Goal: Information Seeking & Learning: Understand process/instructions

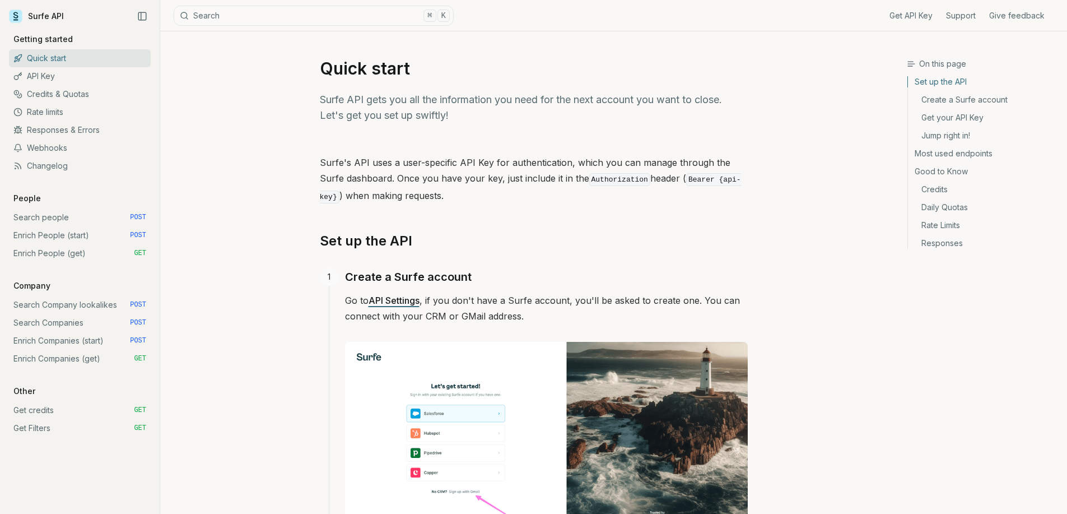
click at [81, 325] on link "Search Companies POST" at bounding box center [80, 323] width 142 height 18
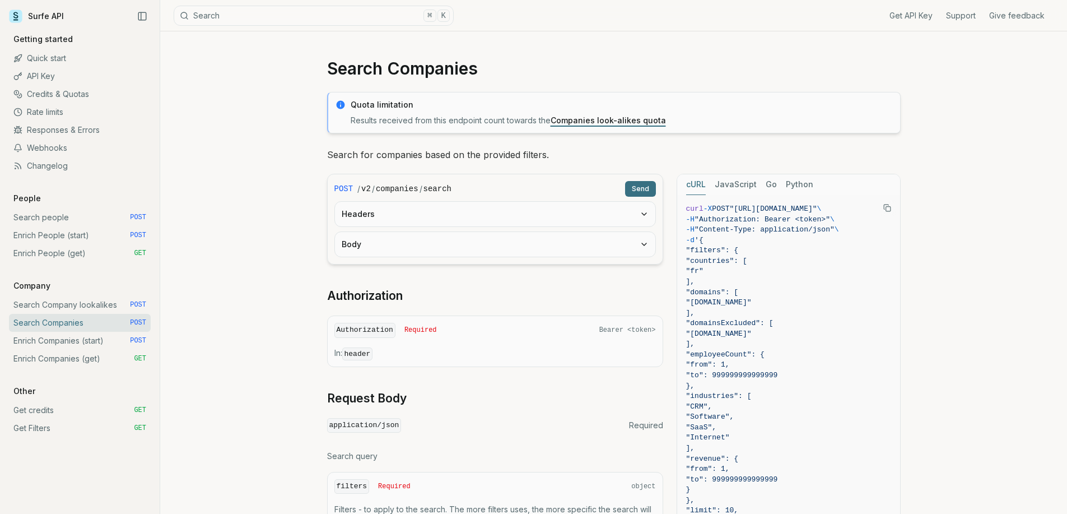
click at [80, 340] on link "Enrich Companies (start) POST" at bounding box center [80, 341] width 142 height 18
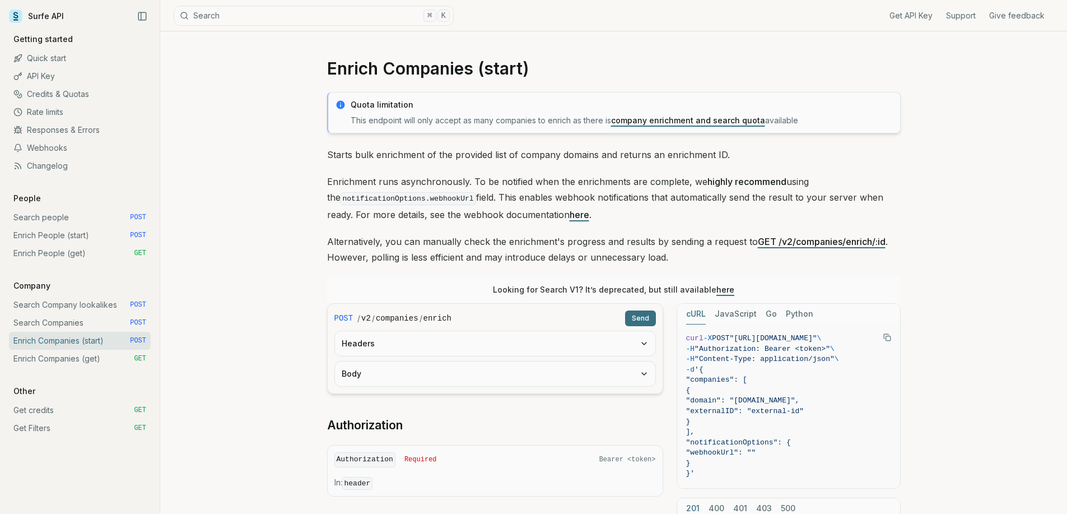
click at [83, 359] on link "Enrich Companies (get) GET" at bounding box center [80, 359] width 142 height 18
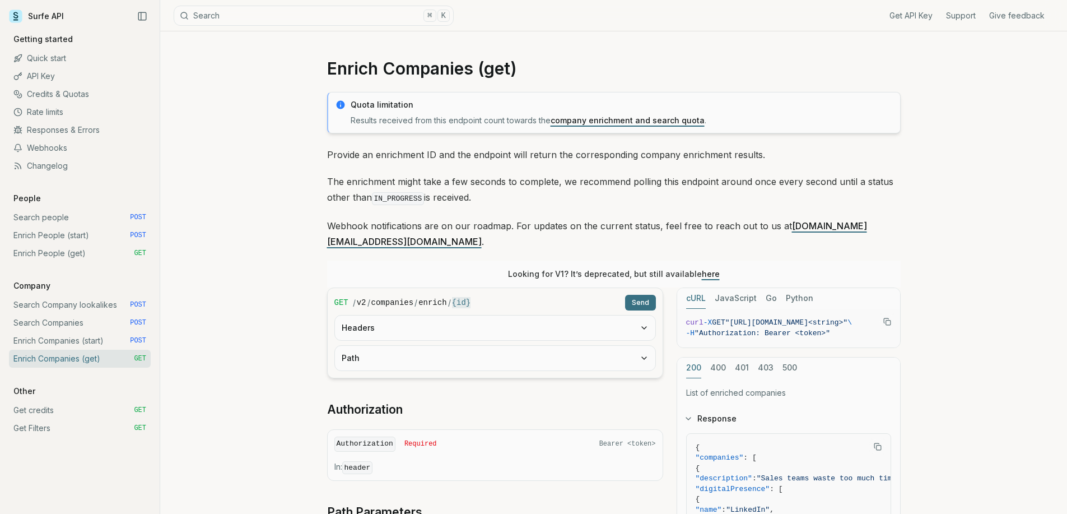
click at [75, 406] on link "Get credits GET" at bounding box center [80, 410] width 142 height 18
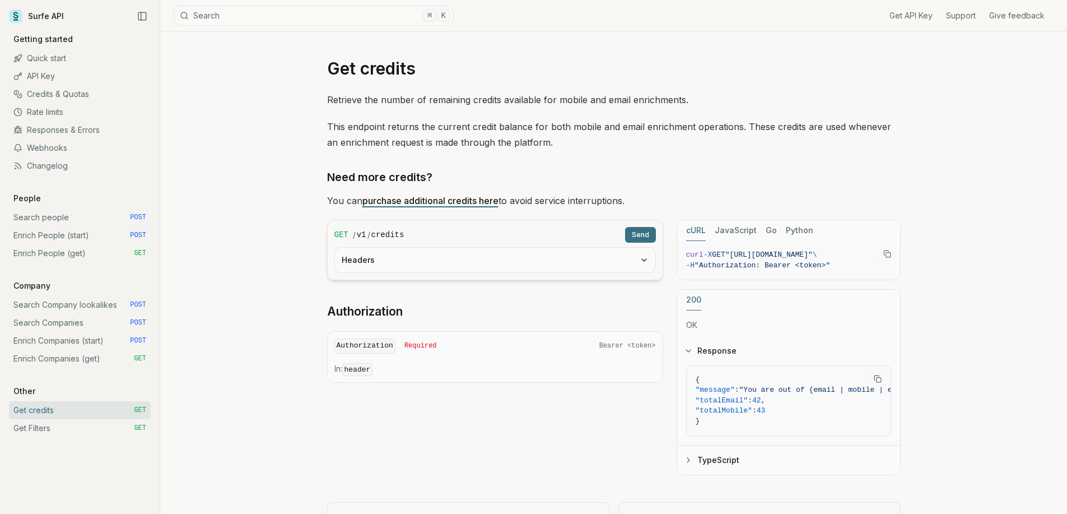
click at [73, 429] on link "Get Filters GET" at bounding box center [80, 428] width 142 height 18
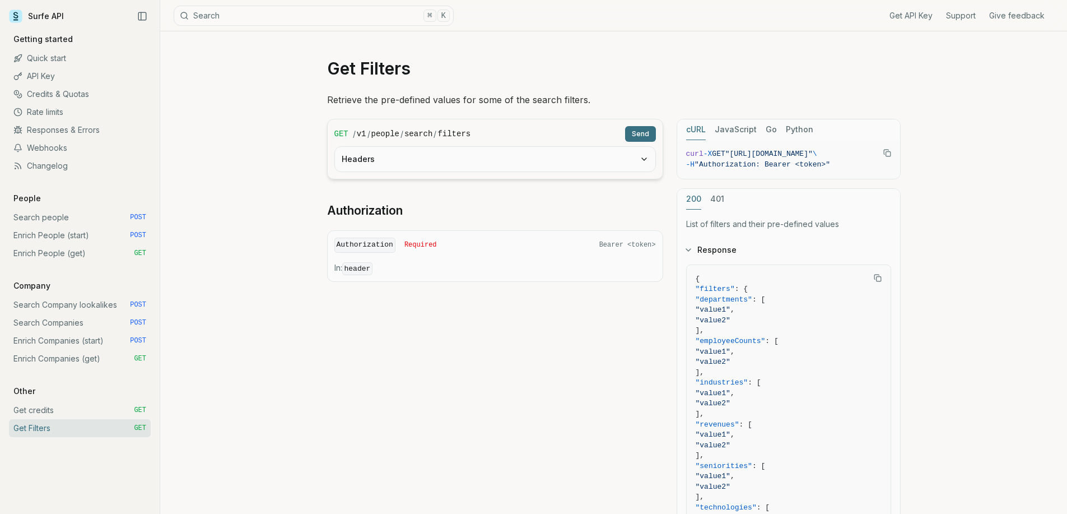
click at [83, 403] on link "Get credits GET" at bounding box center [80, 410] width 142 height 18
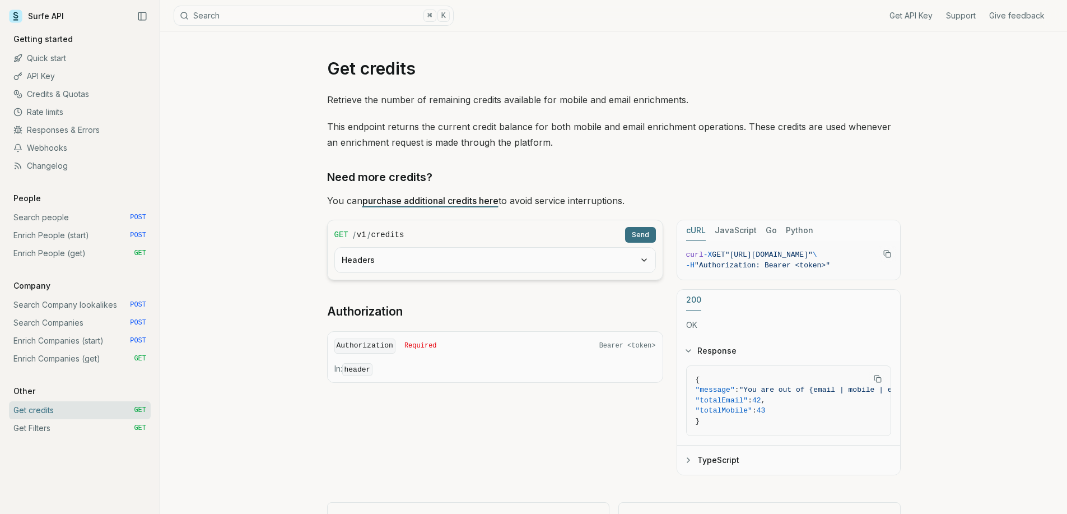
click at [89, 353] on link "Enrich Companies (get) GET" at bounding box center [80, 359] width 142 height 18
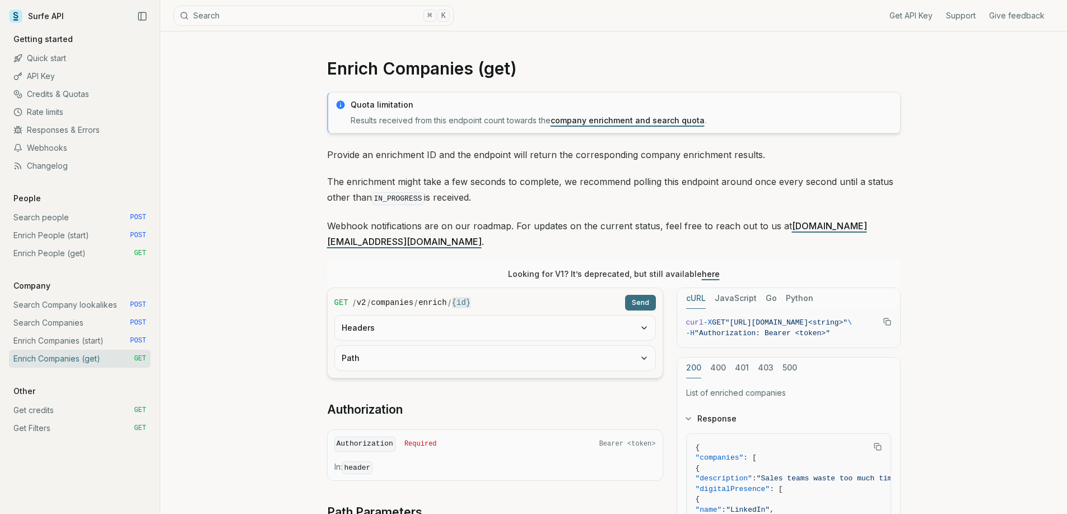
click at [94, 247] on link "Enrich People (get) GET" at bounding box center [80, 253] width 142 height 18
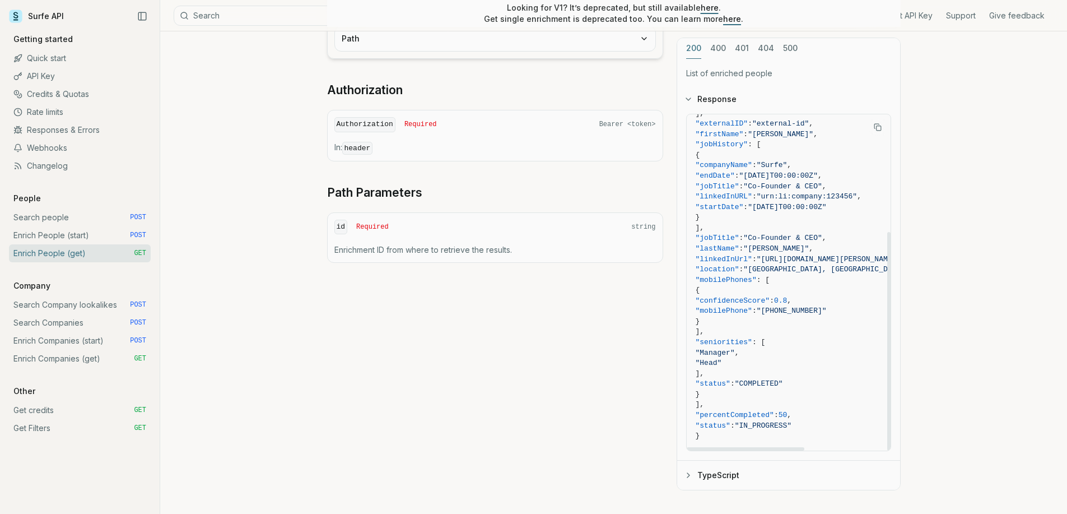
scroll to position [347, 0]
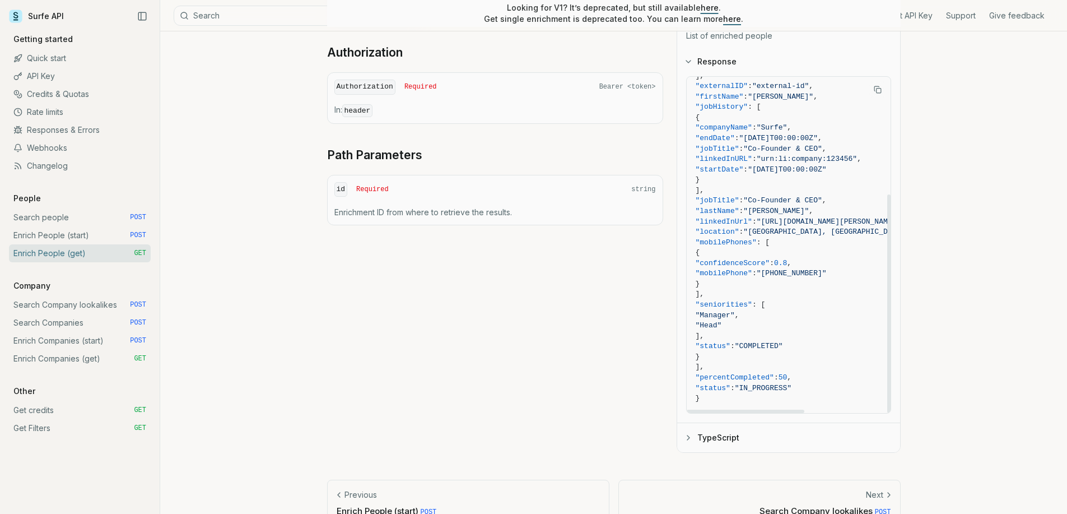
click at [733, 434] on button "TypeScript" at bounding box center [788, 437] width 223 height 29
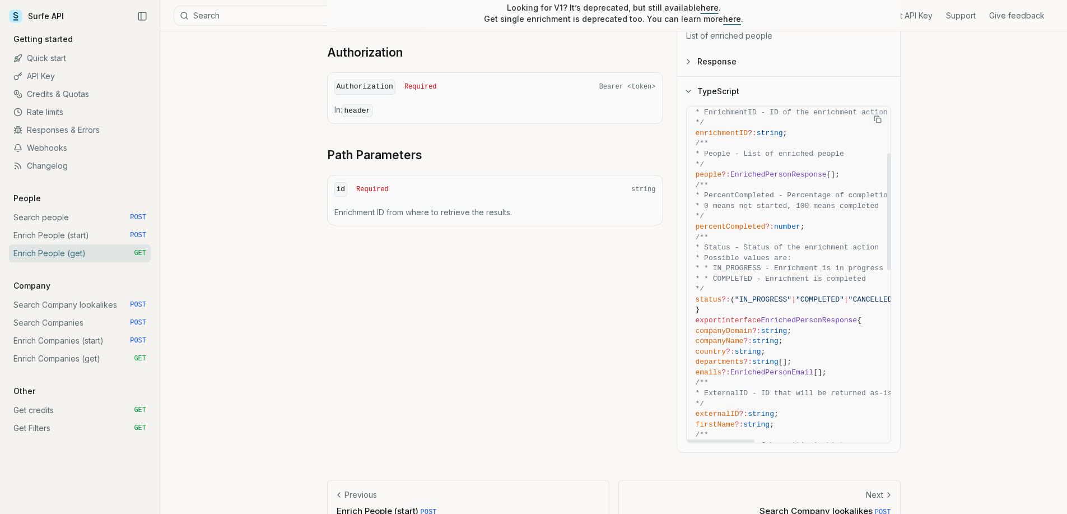
scroll to position [192, 0]
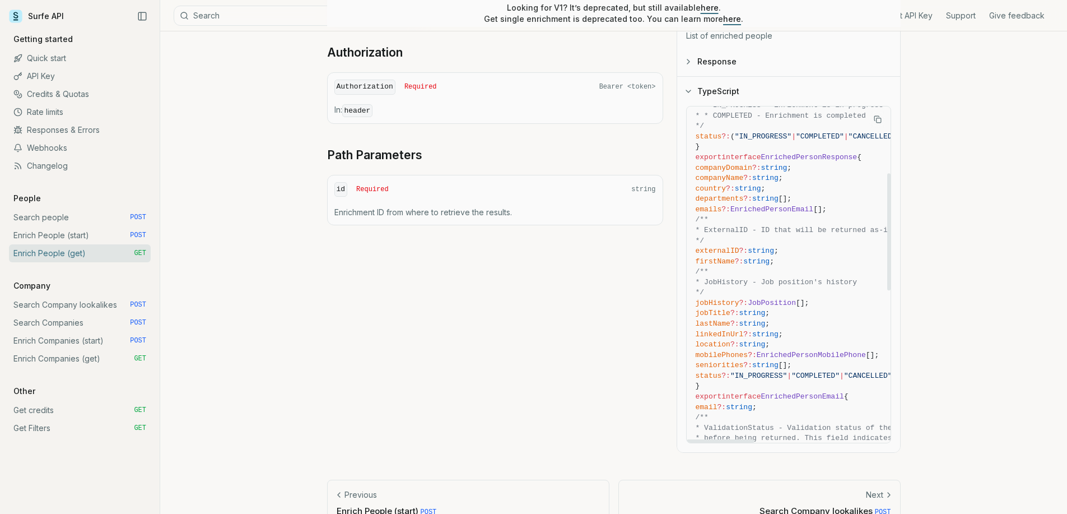
click at [835, 275] on span "/**" at bounding box center [980, 272] width 568 height 11
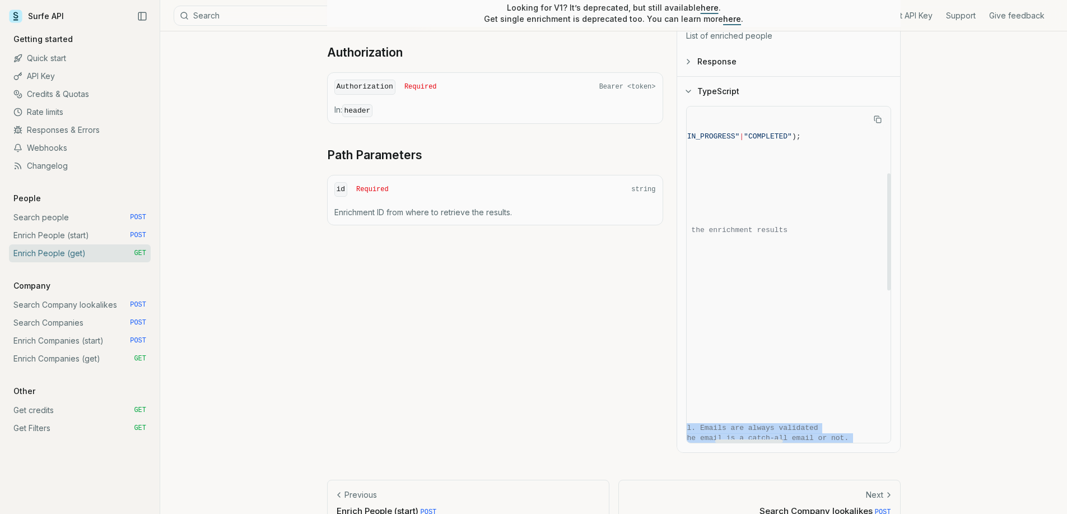
drag, startPoint x: 814, startPoint y: 370, endPoint x: 881, endPoint y: 375, distance: 67.9
click at [885, 375] on span "status ?: "IN_PROGRESS" | "COMPLETED" | "CANCELLED" ;" at bounding box center [753, 376] width 568 height 11
click at [836, 375] on span "status ?: "IN_PROGRESS" | "COMPLETED" | "CANCELLED" ;" at bounding box center [740, 376] width 568 height 11
drag, startPoint x: 780, startPoint y: 377, endPoint x: 613, endPoint y: 374, distance: 167.0
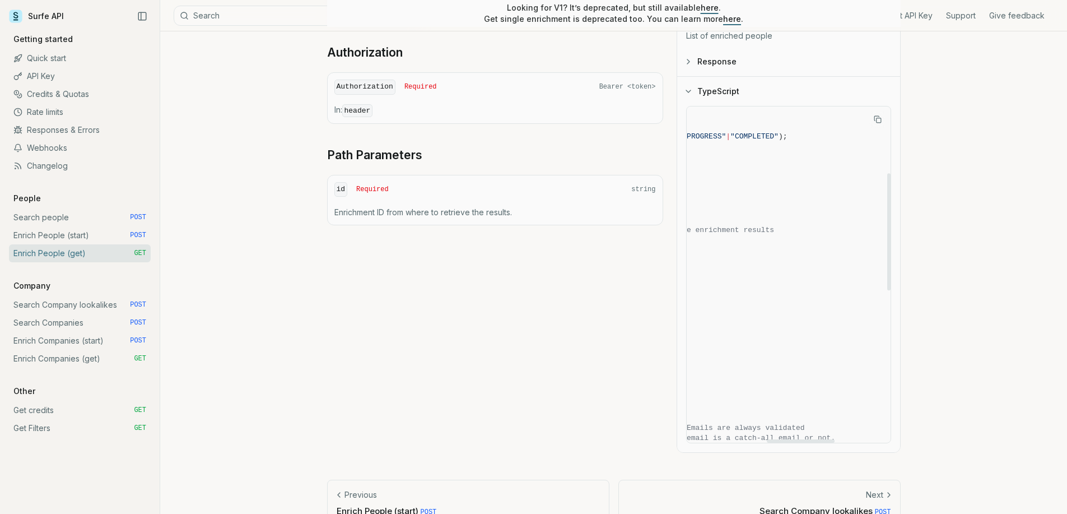
click at [613, 374] on div "GET / v2 / people / enrich / {id} Send Headers Path Authorization Authorization…" at bounding box center [614, 192] width 574 height 522
drag, startPoint x: 741, startPoint y: 372, endPoint x: 612, endPoint y: 371, distance: 128.3
click at [612, 371] on div "GET / v2 / people / enrich / {id} Send Headers Path Authorization Authorization…" at bounding box center [614, 192] width 574 height 522
drag, startPoint x: 750, startPoint y: 336, endPoint x: 598, endPoint y: 322, distance: 153.1
click at [597, 322] on div "GET / v2 / people / enrich / {id} Send Headers Path Authorization Authorization…" at bounding box center [614, 192] width 574 height 522
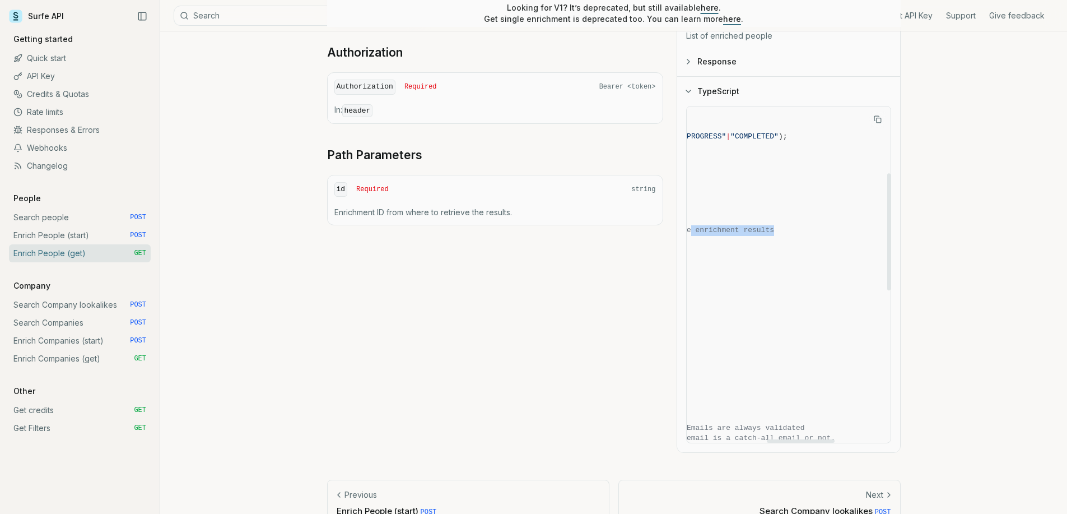
scroll to position [192, 0]
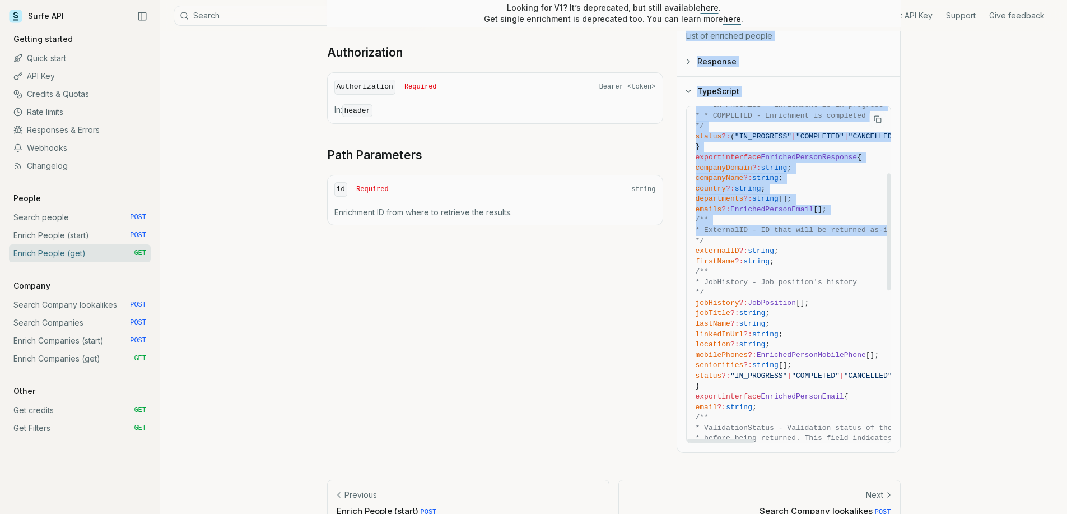
drag, startPoint x: 765, startPoint y: 227, endPoint x: 600, endPoint y: 221, distance: 166.0
click at [600, 221] on div "GET / v2 / people / enrich / {id} Send Headers Path Authorization Authorization…" at bounding box center [614, 192] width 574 height 522
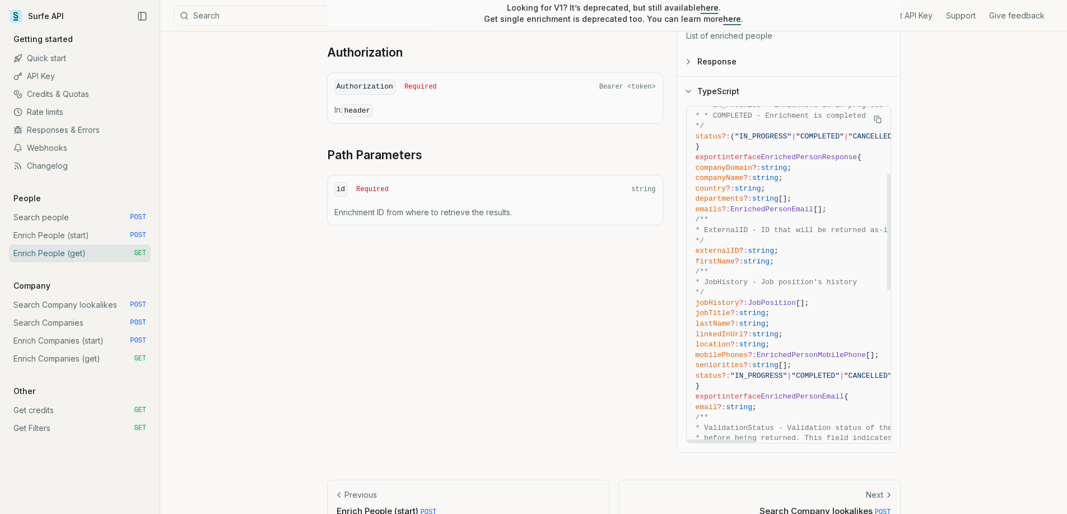
click at [788, 342] on span "location ?: string ;" at bounding box center [980, 345] width 568 height 11
drag, startPoint x: 746, startPoint y: 373, endPoint x: 864, endPoint y: 375, distance: 118.2
click at [864, 375] on span "status ?: "IN_PROGRESS" | "COMPLETED" | "CANCELLED" ;" at bounding box center [980, 376] width 568 height 11
click at [809, 153] on span "EnrichedPersonResponse" at bounding box center [810, 157] width 96 height 8
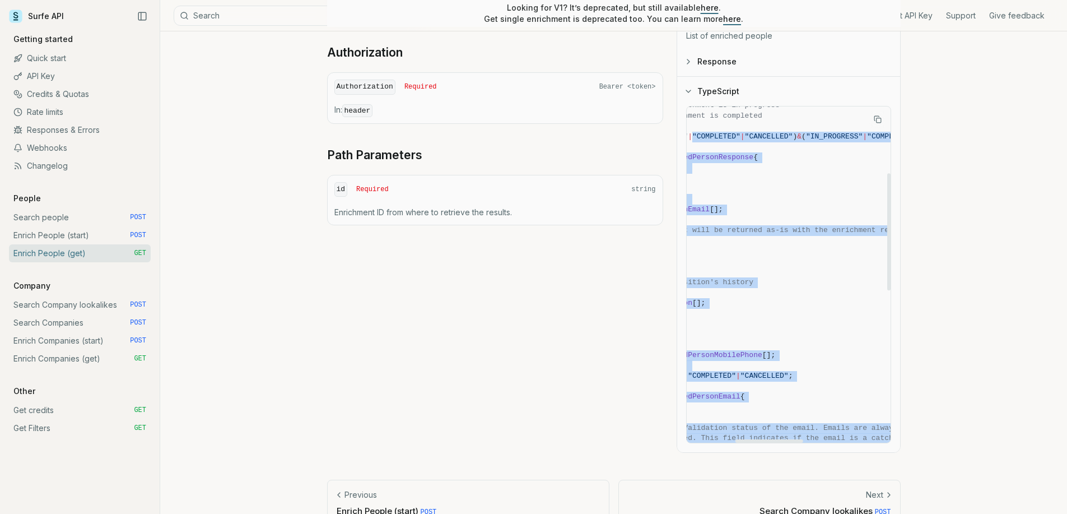
scroll to position [192, 158]
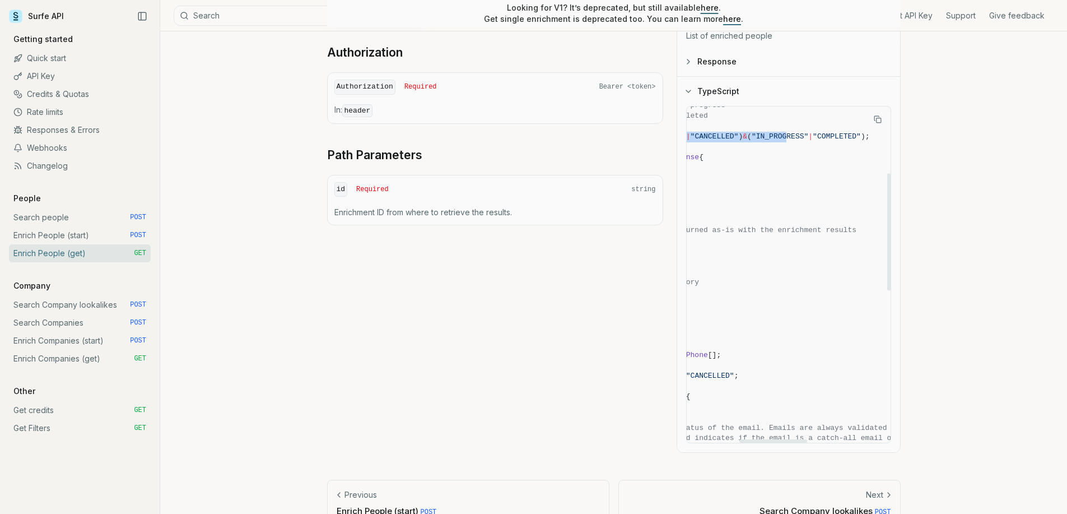
drag, startPoint x: 811, startPoint y: 136, endPoint x: 825, endPoint y: 137, distance: 14.6
click at [825, 137] on span "status ?: ( "IN_PROGRESS" | "COMPLETED" | "CANCELLED" ) & ( "IN_PROGRESS" | "CO…" at bounding box center [822, 137] width 568 height 11
click at [730, 299] on span "jobHistory ?: JobPosition [];" at bounding box center [822, 303] width 568 height 11
drag, startPoint x: 777, startPoint y: 304, endPoint x: 643, endPoint y: 304, distance: 133.9
click at [629, 302] on div "GET / v2 / people / enrich / {id} Send Headers Path Authorization Authorization…" at bounding box center [614, 192] width 574 height 522
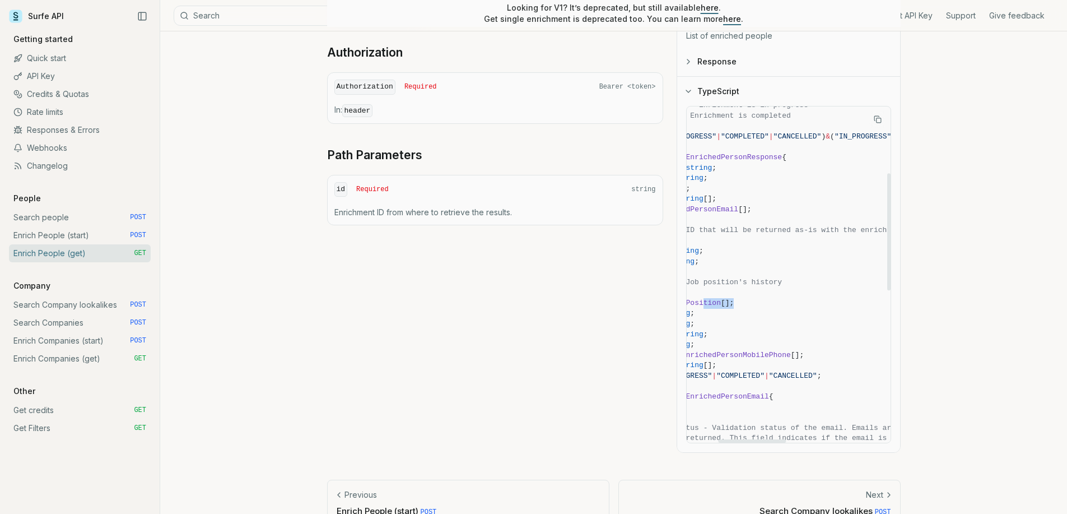
scroll to position [192, 0]
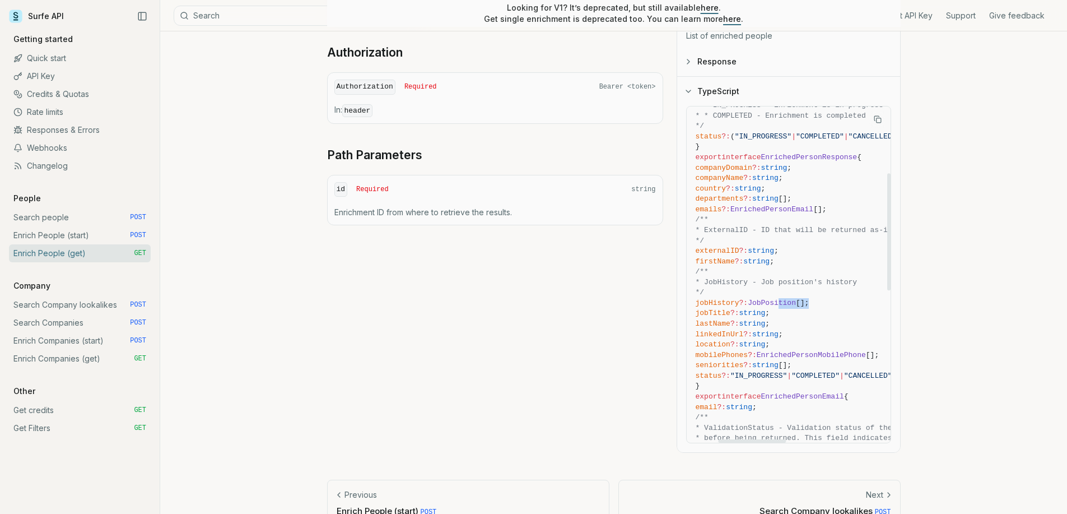
drag, startPoint x: 751, startPoint y: 391, endPoint x: 661, endPoint y: 357, distance: 96.5
click at [661, 357] on div "GET / v2 / people / enrich / {id} Send Headers Path Authorization Authorization…" at bounding box center [614, 192] width 574 height 522
click at [784, 357] on span "EnrichedPersonMobilePhone" at bounding box center [811, 355] width 109 height 8
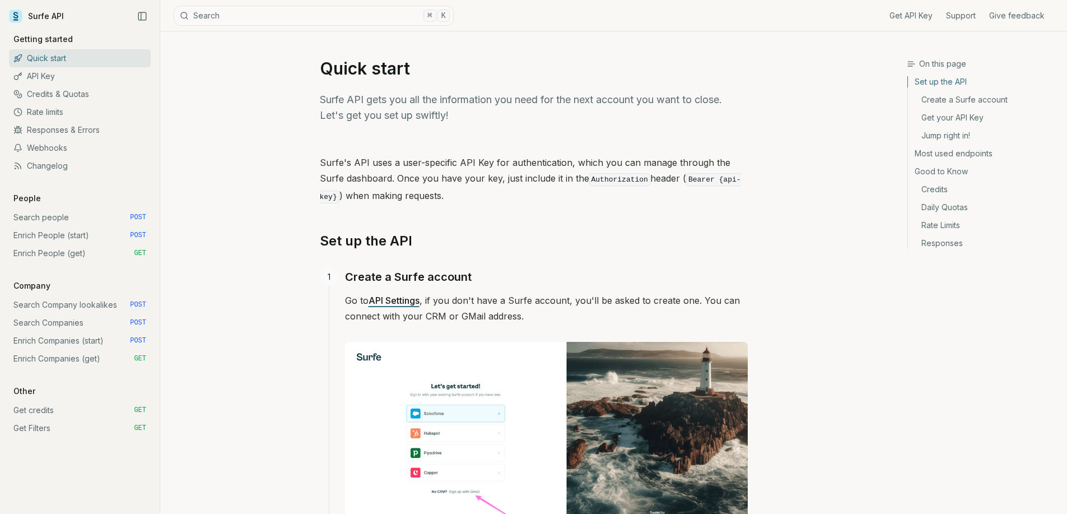
click at [94, 227] on link "Enrich People (start) POST" at bounding box center [80, 235] width 142 height 18
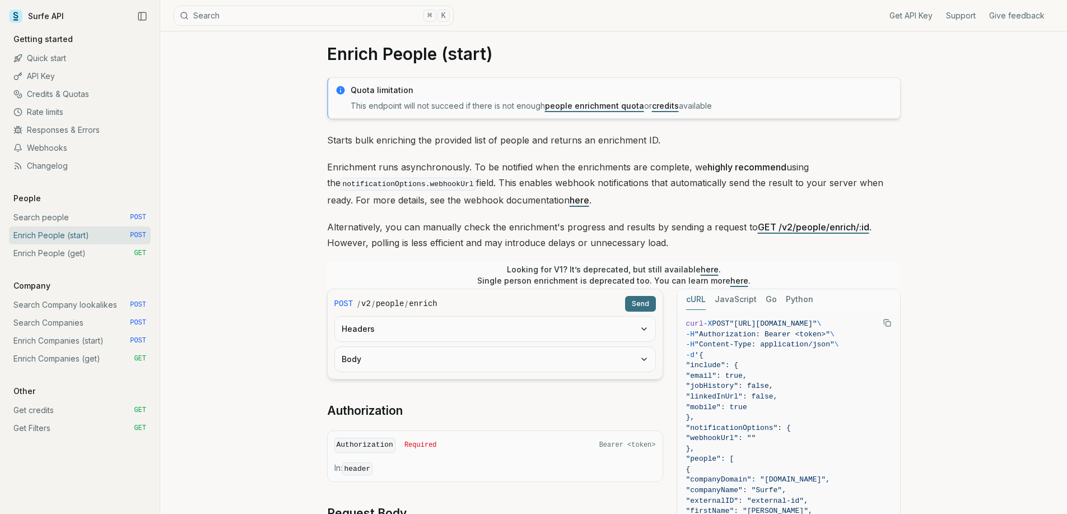
scroll to position [22, 0]
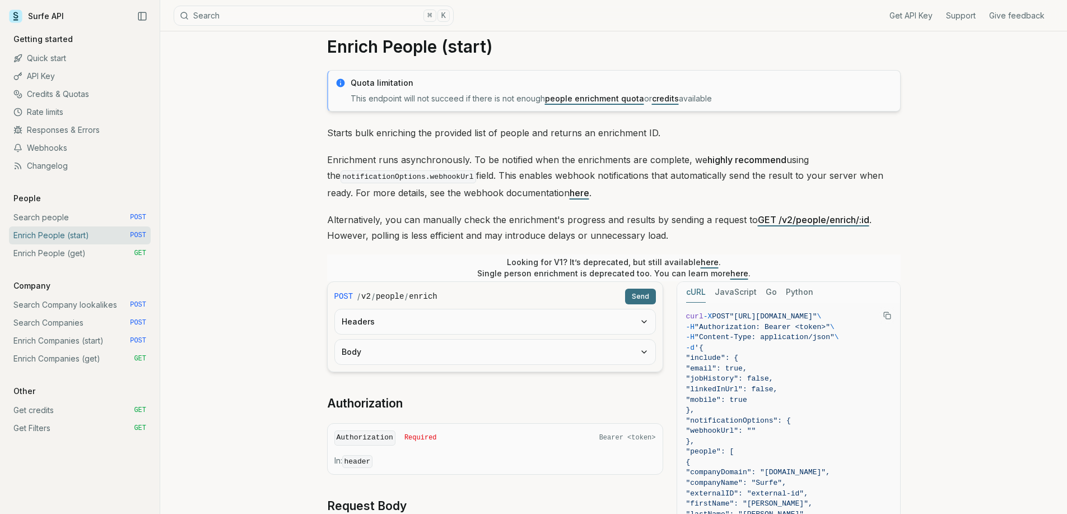
click at [378, 313] on button "Headers" at bounding box center [495, 321] width 321 height 25
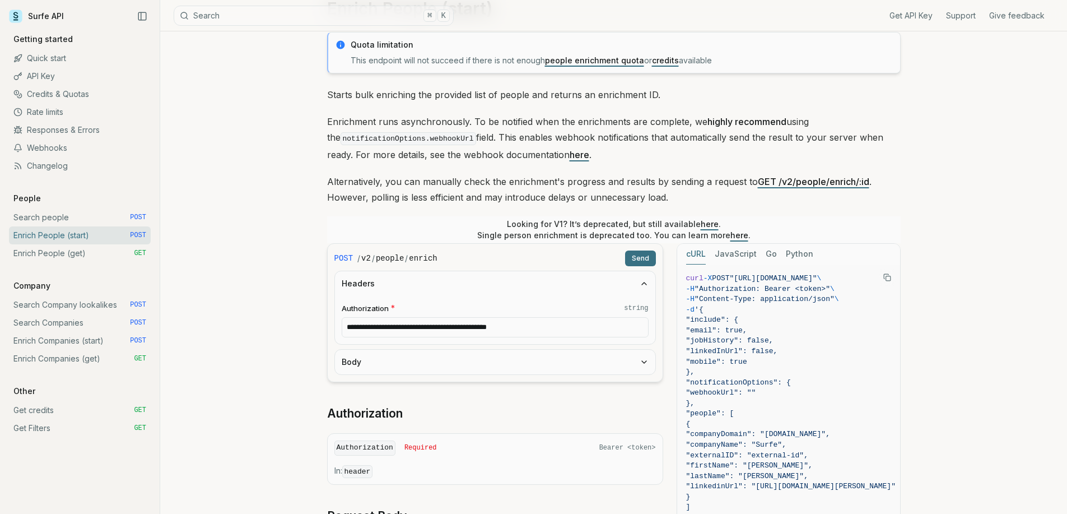
click at [386, 353] on button "Body" at bounding box center [495, 362] width 321 height 25
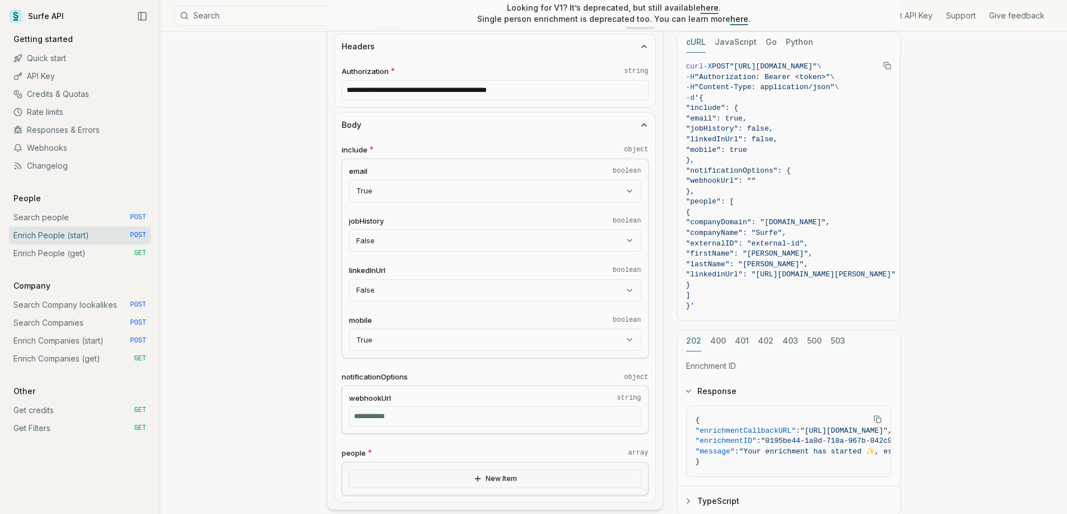
scroll to position [304, 0]
